Goal: Task Accomplishment & Management: Use online tool/utility

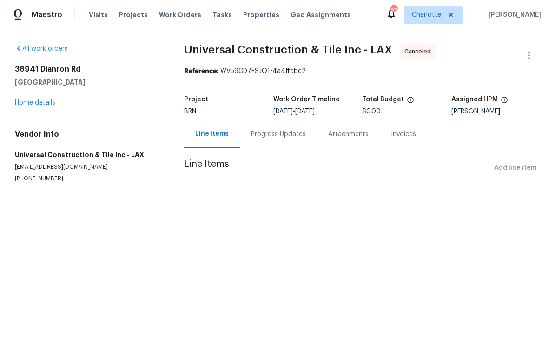
click at [43, 106] on link "Home details" at bounding box center [35, 102] width 40 height 7
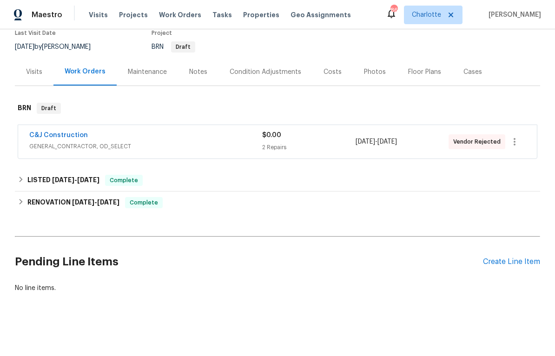
scroll to position [82, 0]
click at [325, 145] on div "2 Repairs" at bounding box center [308, 147] width 93 height 9
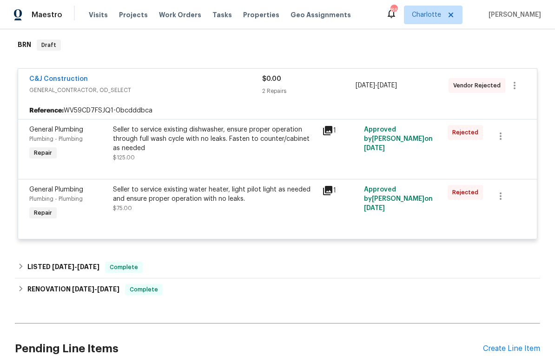
scroll to position [150, 0]
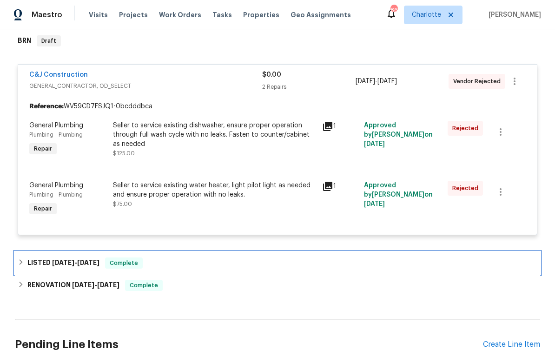
click at [416, 262] on div "LISTED [DATE] - [DATE] Complete" at bounding box center [278, 262] width 520 height 11
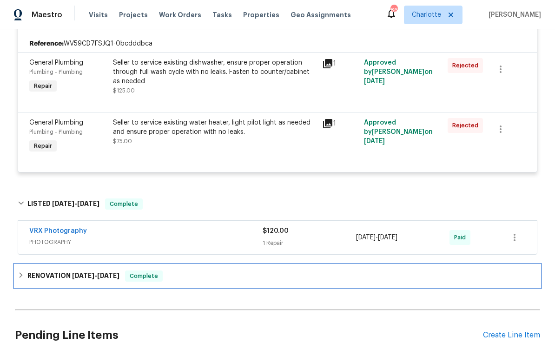
click at [417, 279] on div "RENOVATION [DATE] - [DATE] Complete" at bounding box center [278, 276] width 520 height 11
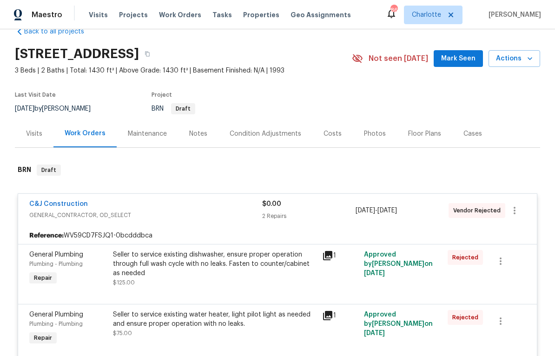
scroll to position [12, 0]
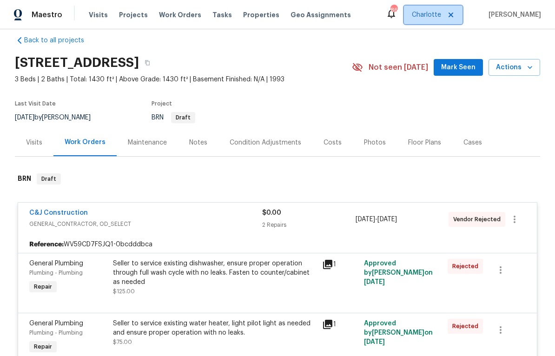
click at [434, 15] on span "Charlotte" at bounding box center [426, 14] width 29 height 9
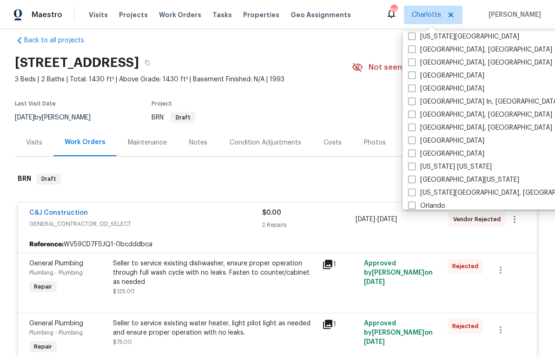
scroll to position [343, 0]
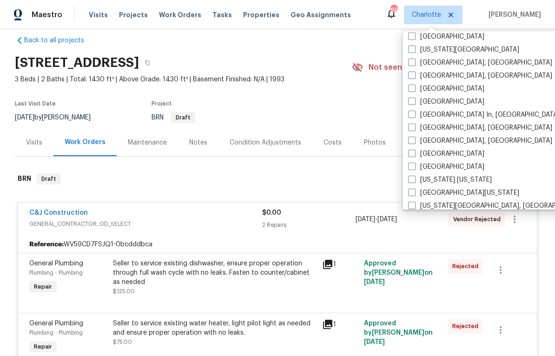
click at [417, 102] on label "[GEOGRAPHIC_DATA]" at bounding box center [446, 101] width 76 height 9
click at [414, 102] on input "[GEOGRAPHIC_DATA]" at bounding box center [411, 100] width 6 height 6
checkbox input "true"
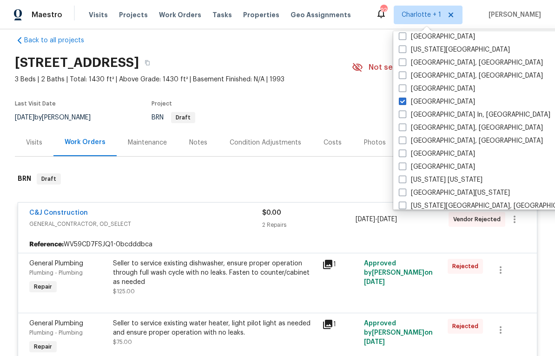
click at [348, 107] on section "[STREET_ADDRESS] 3 Beds | 2 Baths | Total: 1430 ft² | Above Grade: 1430 ft² | B…" at bounding box center [277, 90] width 525 height 78
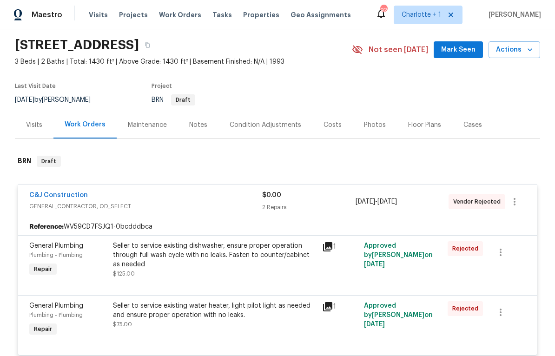
scroll to position [33, 0]
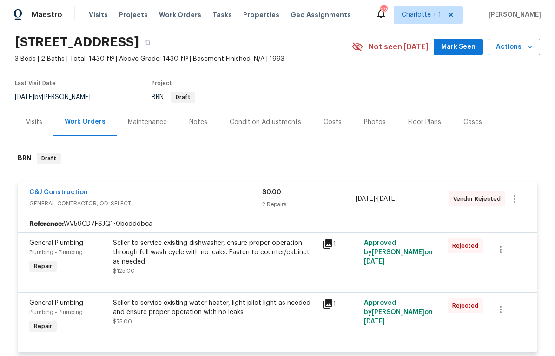
click at [220, 195] on div "C&J Construction" at bounding box center [145, 193] width 233 height 11
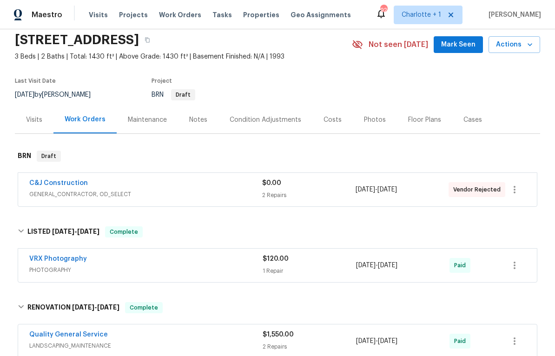
scroll to position [34, 0]
click at [517, 192] on icon "button" at bounding box center [514, 190] width 11 height 11
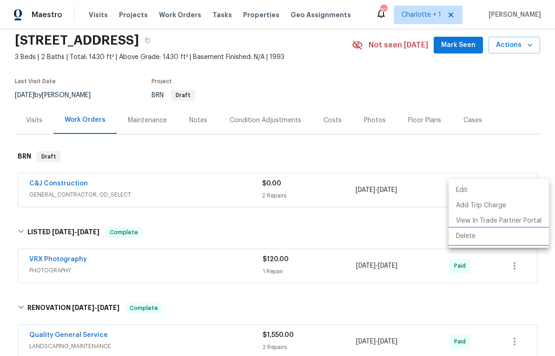
click at [467, 238] on li "Delete" at bounding box center [499, 236] width 100 height 15
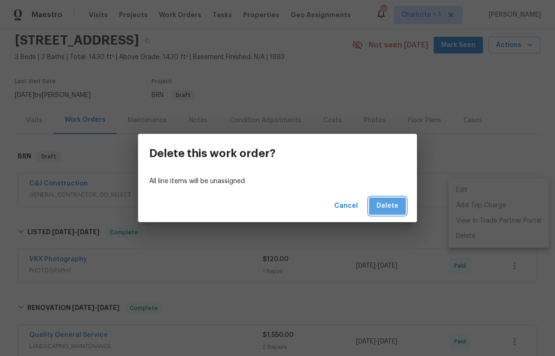
click at [390, 209] on span "Delete" at bounding box center [387, 206] width 22 height 12
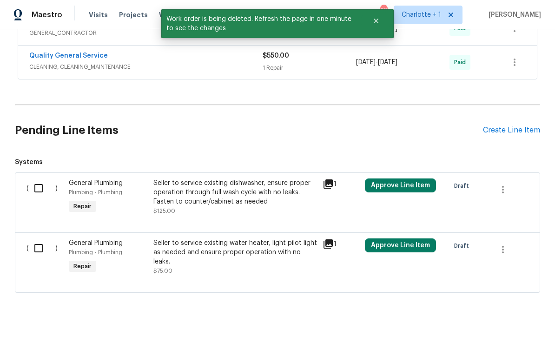
scroll to position [425, 0]
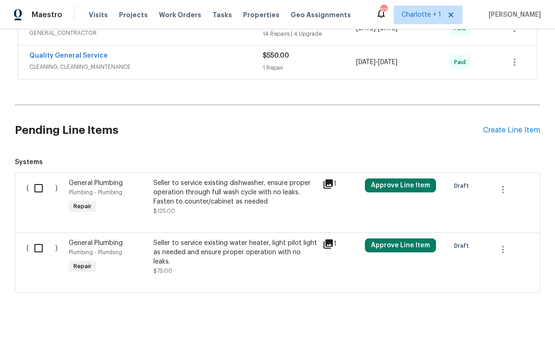
click at [40, 187] on input "checkbox" at bounding box center [42, 188] width 26 height 20
checkbox input "true"
click at [39, 244] on input "checkbox" at bounding box center [42, 248] width 26 height 20
checkbox input "true"
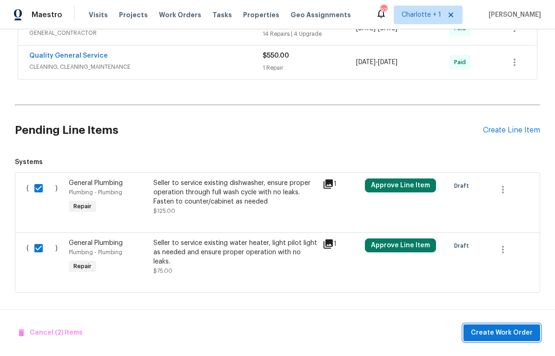
click at [494, 327] on span "Create Work Order" at bounding box center [502, 333] width 62 height 12
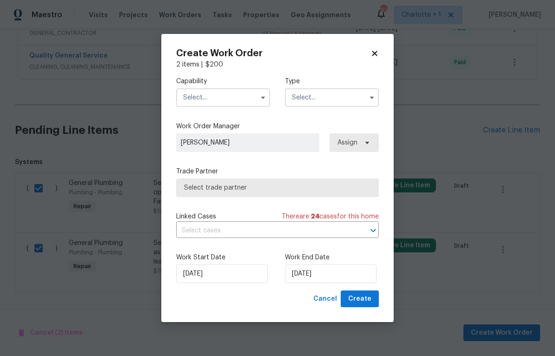
click at [216, 101] on input "text" at bounding box center [223, 97] width 94 height 19
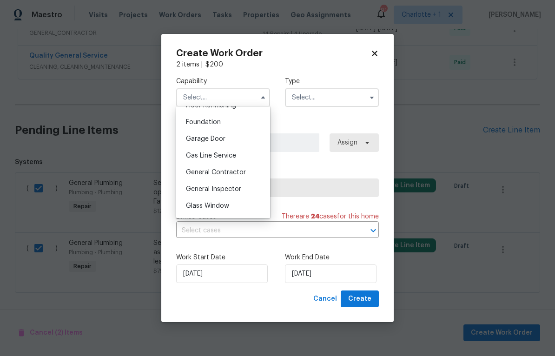
scroll to position [392, 0]
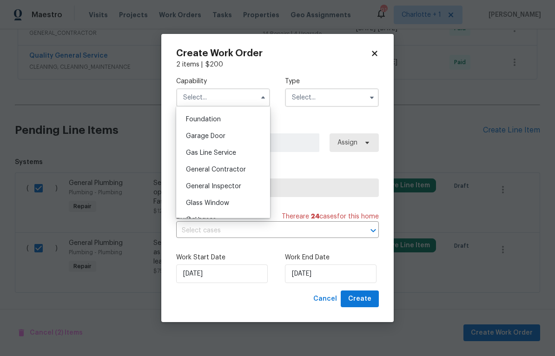
click at [237, 168] on span "General Contractor" at bounding box center [216, 169] width 60 height 7
type input "General Contractor"
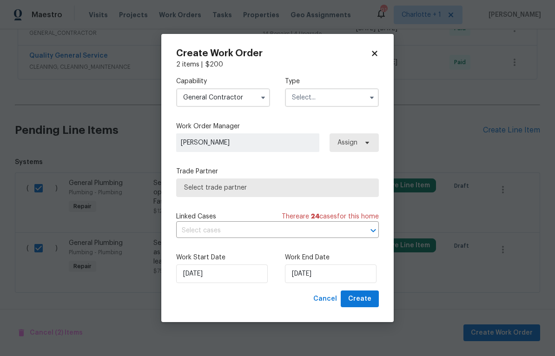
click at [344, 98] on input "text" at bounding box center [332, 97] width 94 height 19
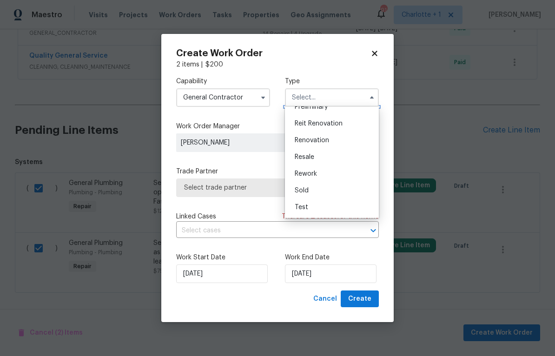
scroll to position [211, 0]
click at [332, 192] on div "Sold" at bounding box center [331, 190] width 89 height 17
type input "Sold"
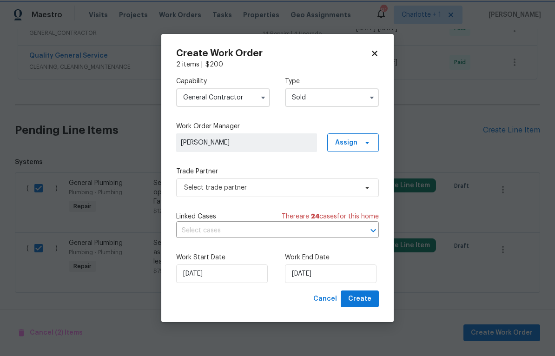
scroll to position [0, 0]
click at [348, 281] on input "[DATE]" at bounding box center [331, 273] width 92 height 19
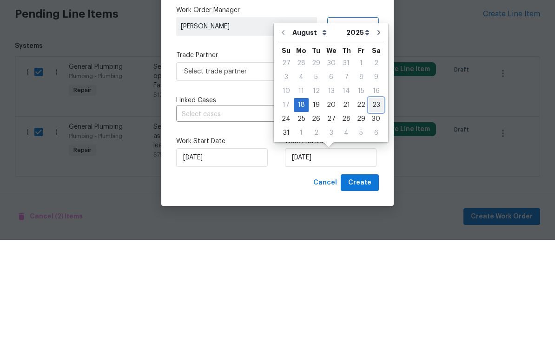
click at [372, 215] on div "23" at bounding box center [376, 221] width 15 height 13
type input "[DATE]"
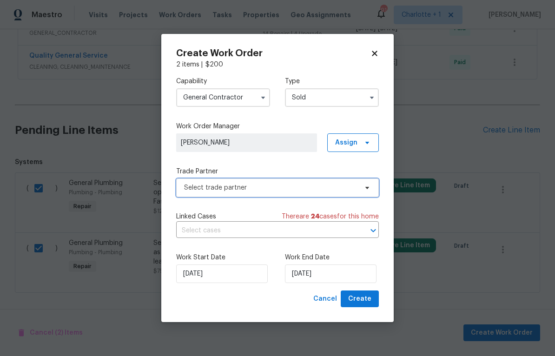
click at [366, 185] on icon at bounding box center [366, 187] width 7 height 7
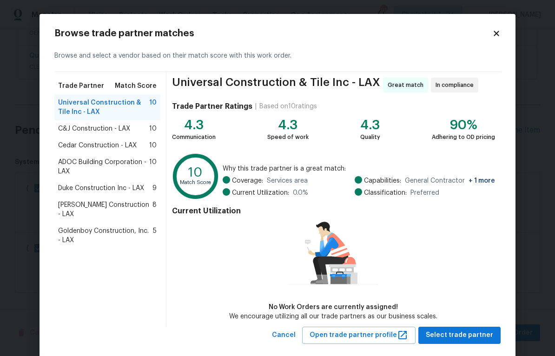
click at [132, 166] on span "ADOC Building Corporation - LAX" at bounding box center [103, 167] width 91 height 19
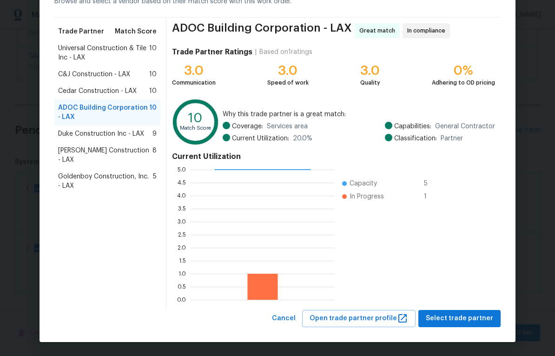
scroll to position [54, 0]
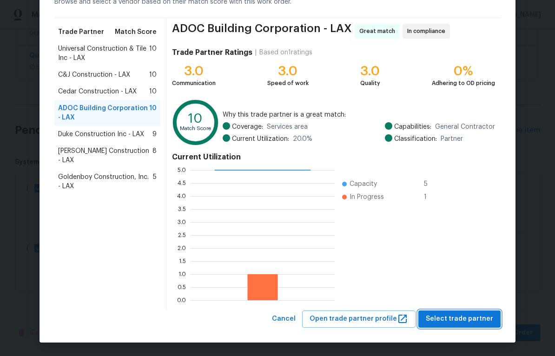
click at [478, 322] on span "Select trade partner" at bounding box center [459, 319] width 67 height 12
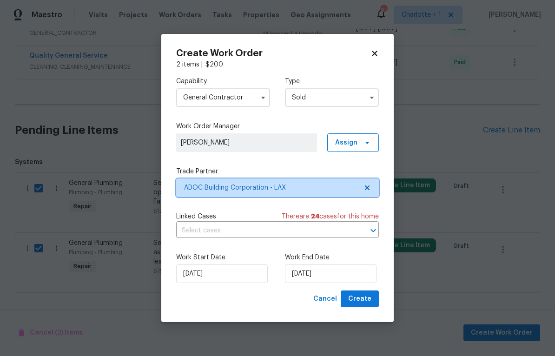
scroll to position [0, 0]
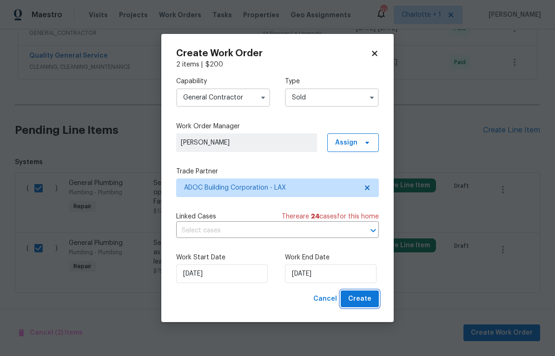
click at [366, 303] on span "Create" at bounding box center [359, 299] width 23 height 12
checkbox input "false"
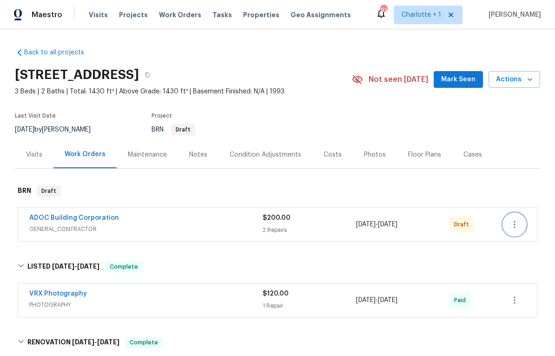
click at [516, 222] on icon "button" at bounding box center [514, 224] width 11 height 11
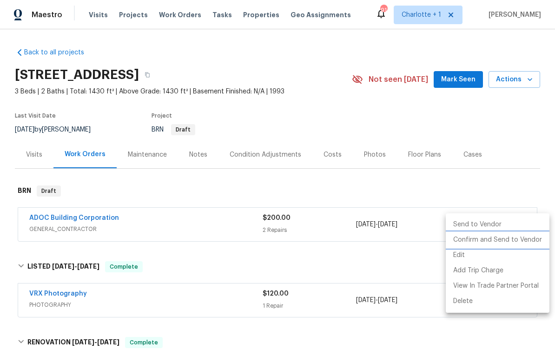
click at [482, 241] on li "Confirm and Send to Vendor" at bounding box center [498, 239] width 104 height 15
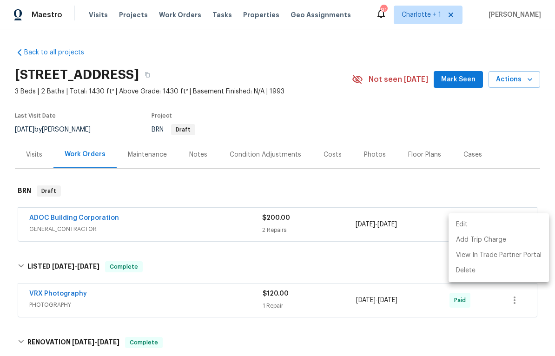
click at [424, 182] on div at bounding box center [277, 178] width 555 height 356
